Goal: Information Seeking & Learning: Learn about a topic

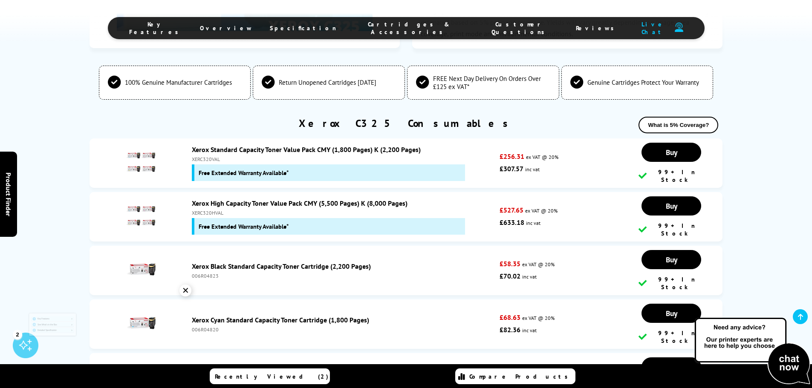
click at [237, 369] on link "Xerox Magenta Standard Capacity Toner Cartridge (1,800 Pages)" at bounding box center [286, 373] width 189 height 9
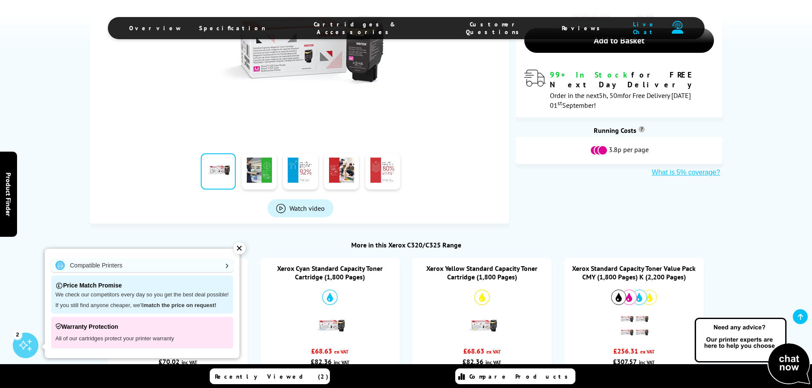
scroll to position [213, 0]
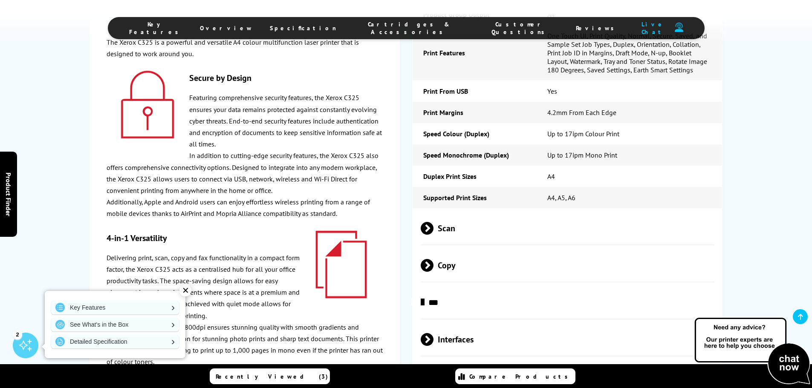
scroll to position [2243, 0]
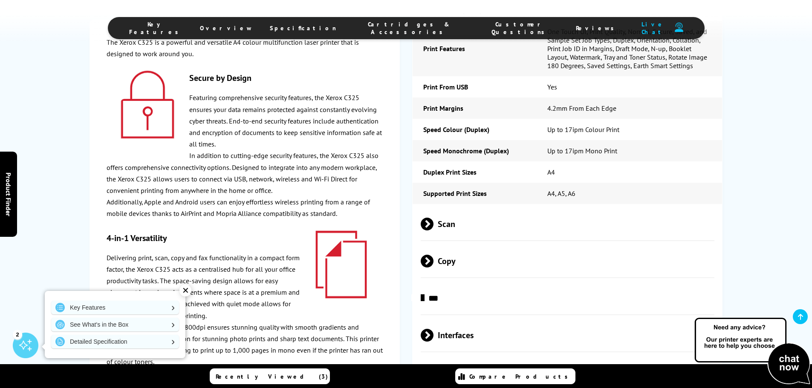
click at [461, 357] on span "System Specification" at bounding box center [568, 373] width 294 height 32
click at [433, 366] on span at bounding box center [433, 372] width 0 height 13
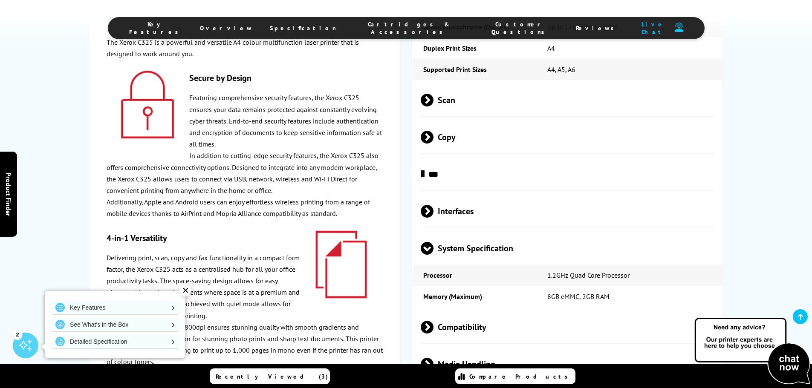
scroll to position [2371, 0]
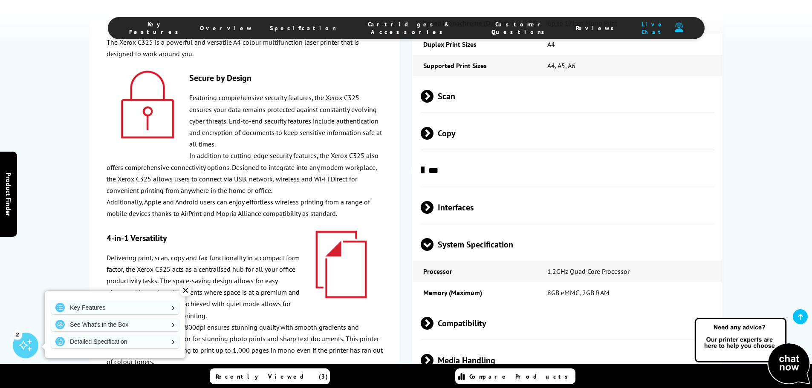
click at [433, 317] on span at bounding box center [433, 323] width 0 height 13
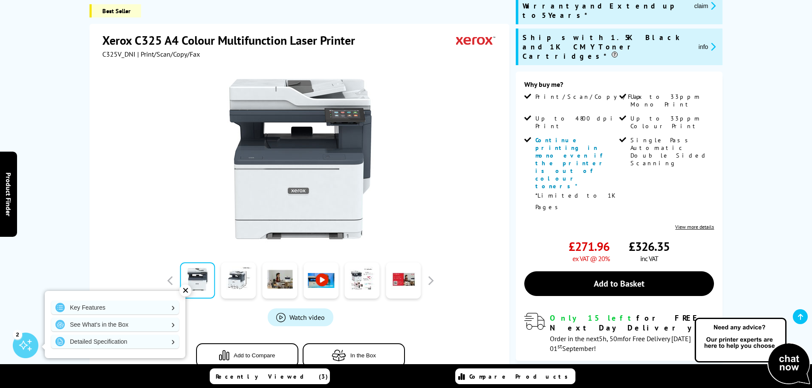
scroll to position [72, 0]
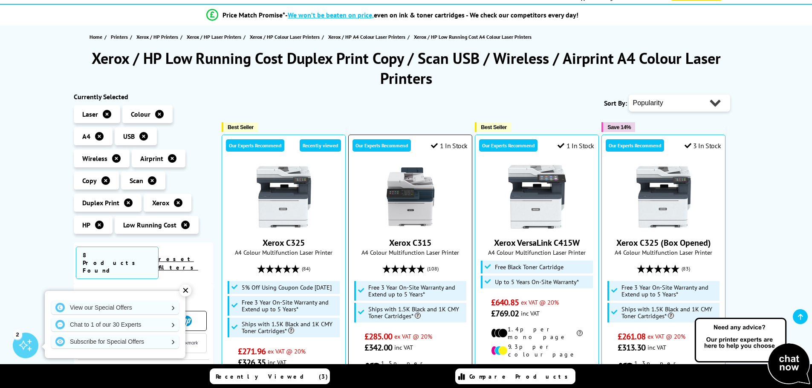
scroll to position [170, 0]
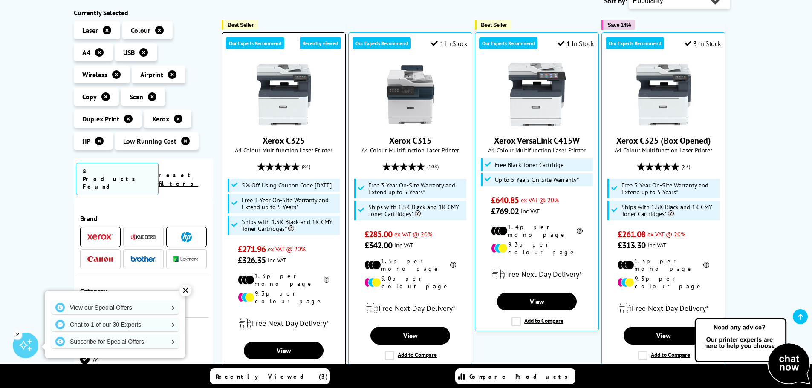
click at [292, 317] on div "Free Next Day Delivery*" at bounding box center [283, 324] width 115 height 24
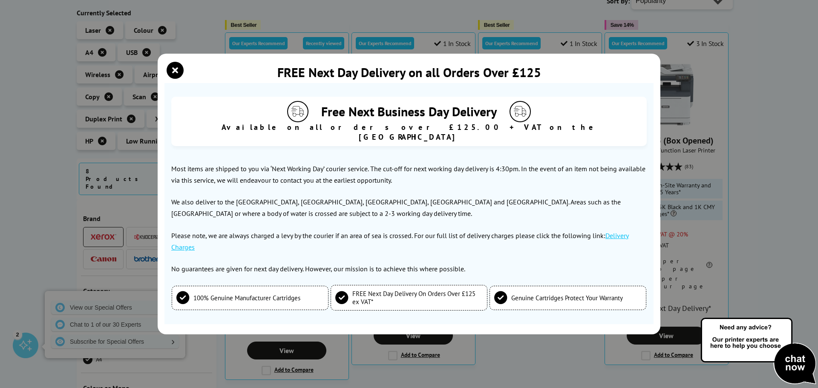
click at [179, 72] on icon "close modal" at bounding box center [175, 70] width 17 height 17
click at [179, 72] on li "Airprint" at bounding box center [162, 75] width 54 height 18
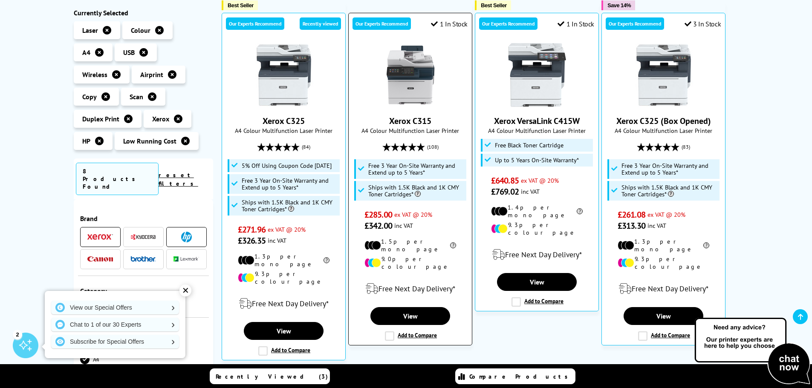
scroll to position [213, 0]
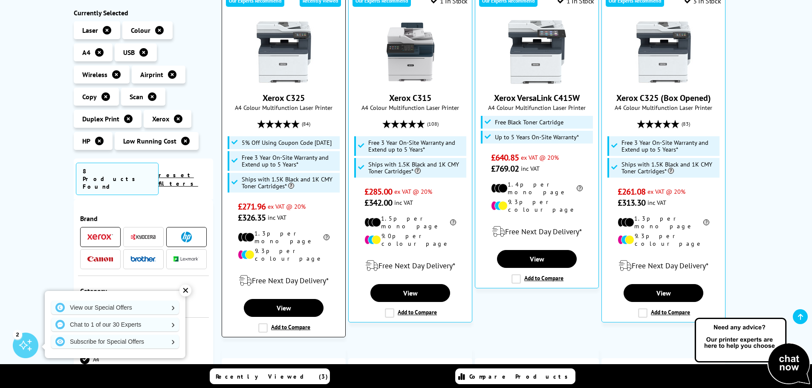
click at [272, 276] on div "Free Next Day Delivery*" at bounding box center [283, 281] width 115 height 24
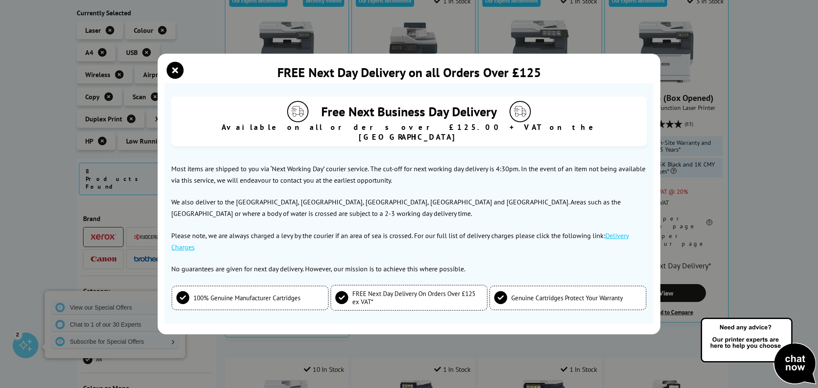
click at [177, 79] on icon "close modal" at bounding box center [175, 70] width 17 height 17
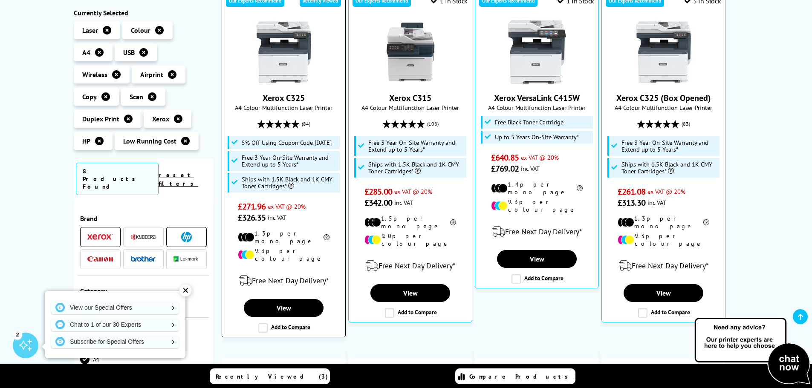
click at [282, 314] on div "Our Experts Recommend 15 In Stock Recently viewed Xerox C325 A4 Colour Multifun…" at bounding box center [284, 164] width 124 height 348
click at [284, 303] on link "View" at bounding box center [283, 308] width 79 height 18
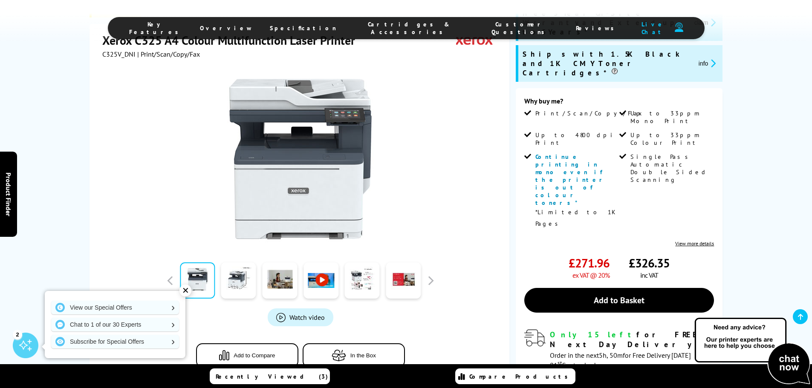
scroll to position [43, 0]
click at [704, 240] on link "View more details" at bounding box center [694, 243] width 39 height 6
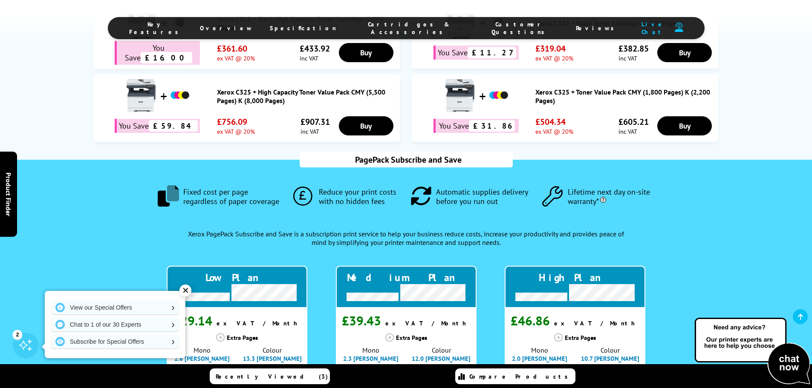
scroll to position [587, 0]
